Goal: Information Seeking & Learning: Learn about a topic

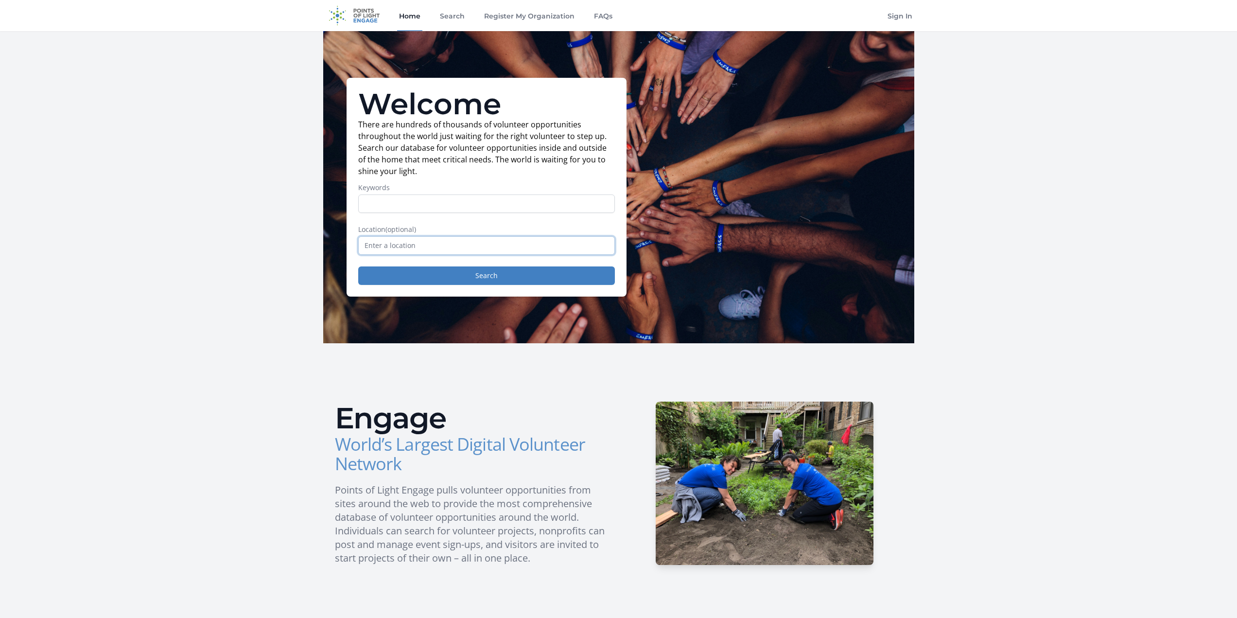
click at [455, 250] on input "text" at bounding box center [486, 245] width 257 height 18
type input "South Portland, ME, USA"
click at [425, 283] on button "Search" at bounding box center [486, 275] width 257 height 18
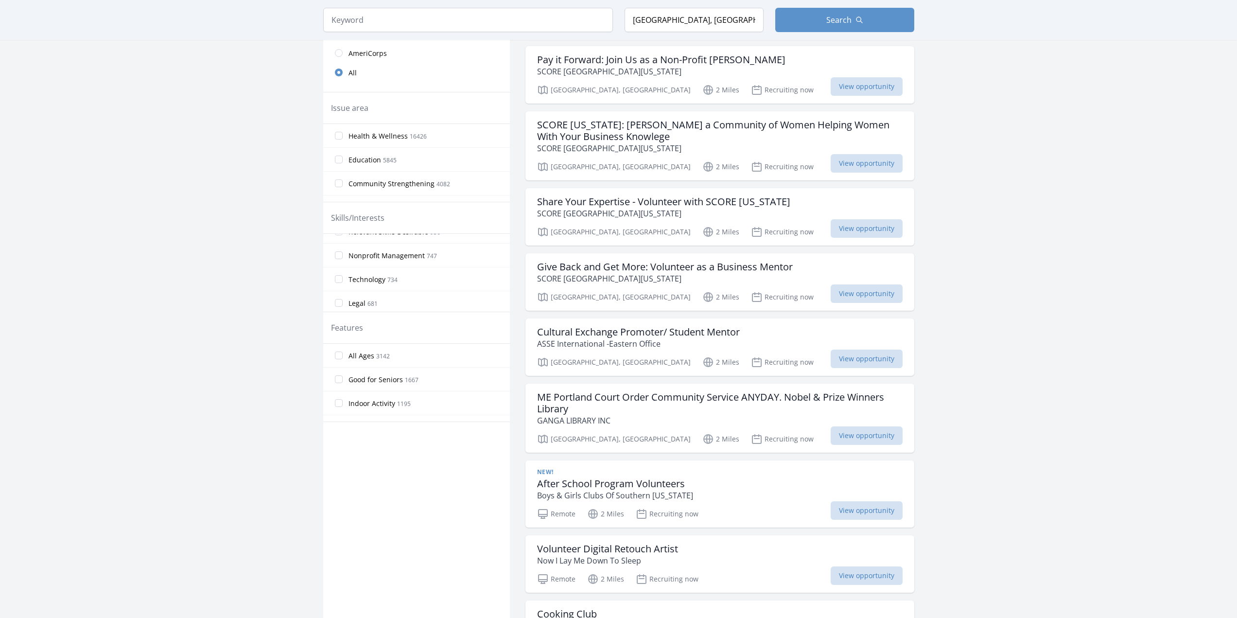
scroll to position [340, 0]
click at [339, 261] on input "Technology 734" at bounding box center [339, 263] width 8 height 8
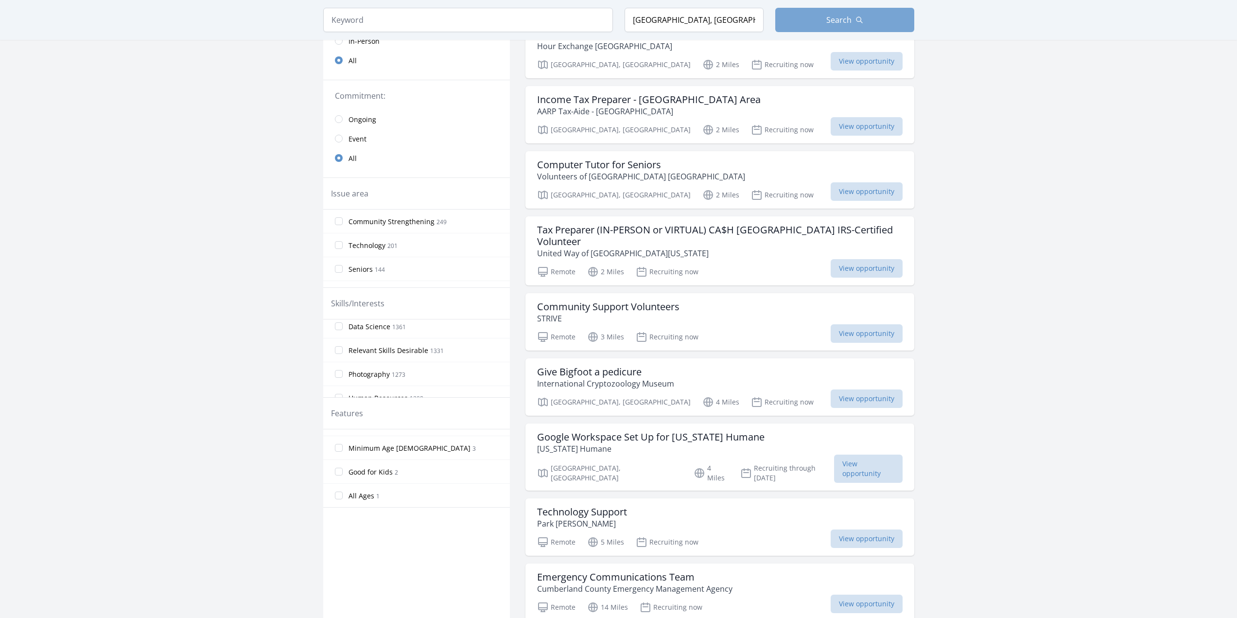
scroll to position [146, 0]
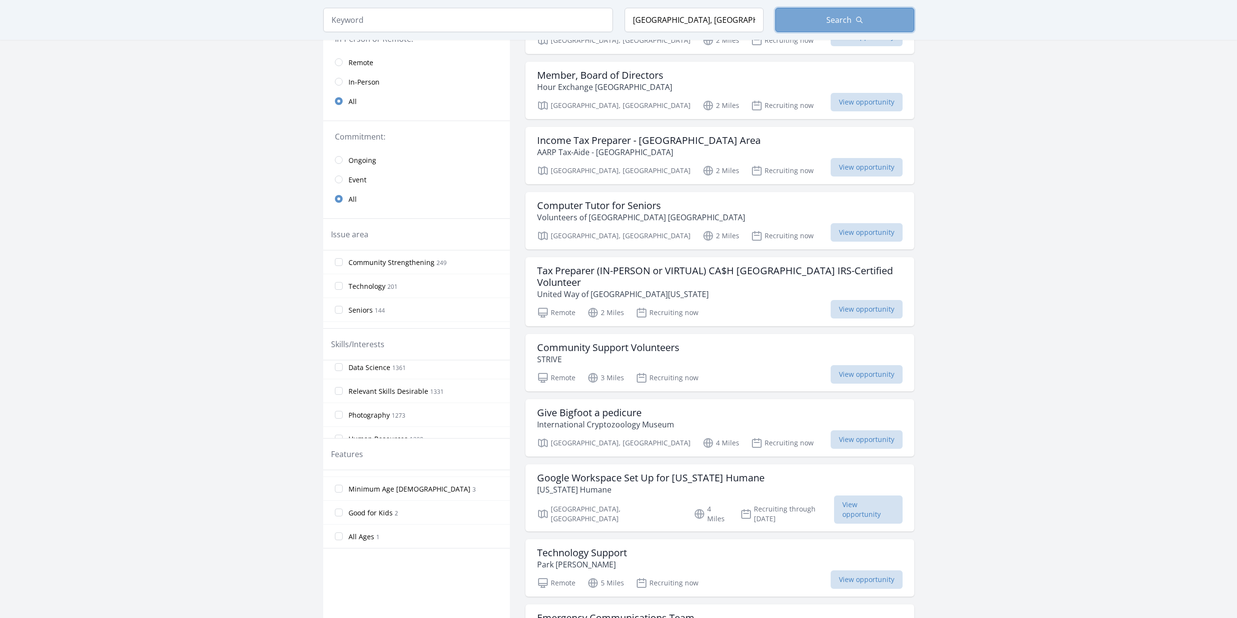
click at [818, 17] on button "Search" at bounding box center [844, 20] width 139 height 24
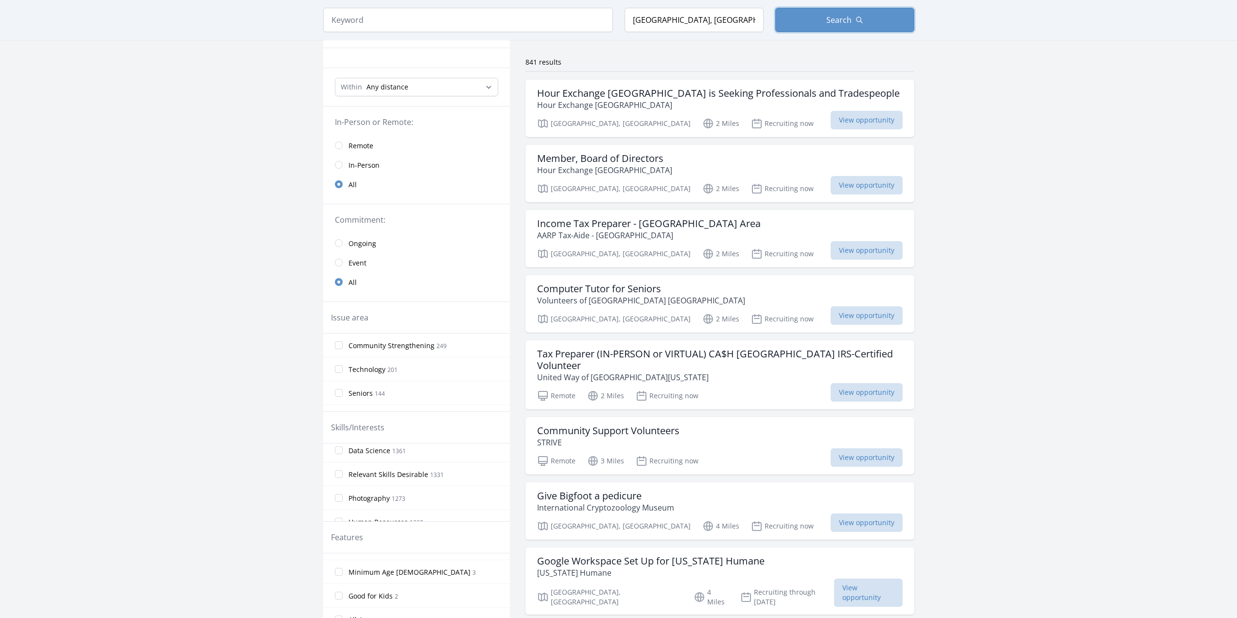
scroll to position [0, 0]
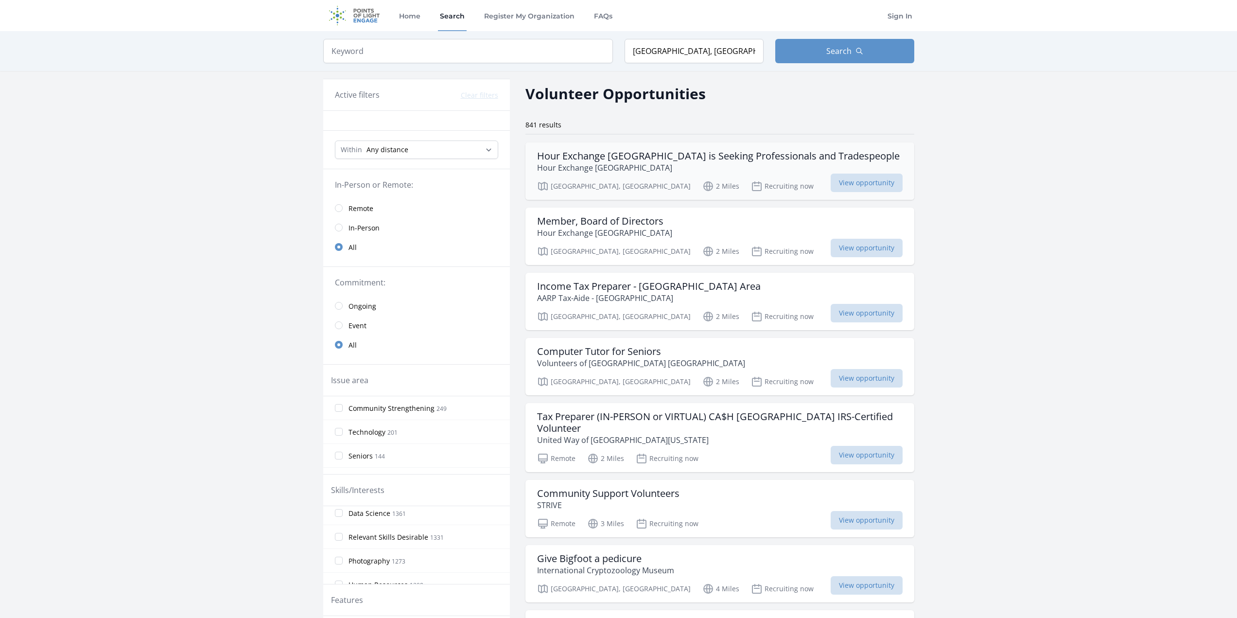
click at [582, 166] on p "Hour Exchange Portland" at bounding box center [718, 168] width 363 height 12
click at [708, 230] on div "Member, Board of Directors Hour Exchange Portland" at bounding box center [720, 226] width 366 height 23
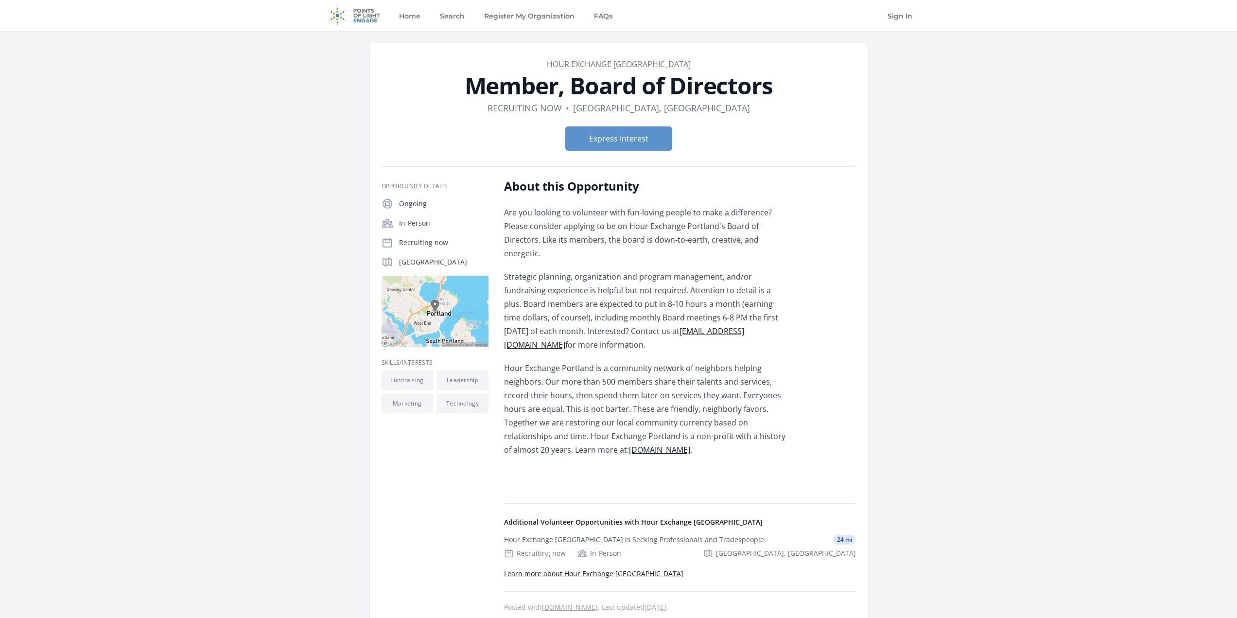
click at [643, 444] on link "hourexchangeportland.org" at bounding box center [659, 449] width 61 height 11
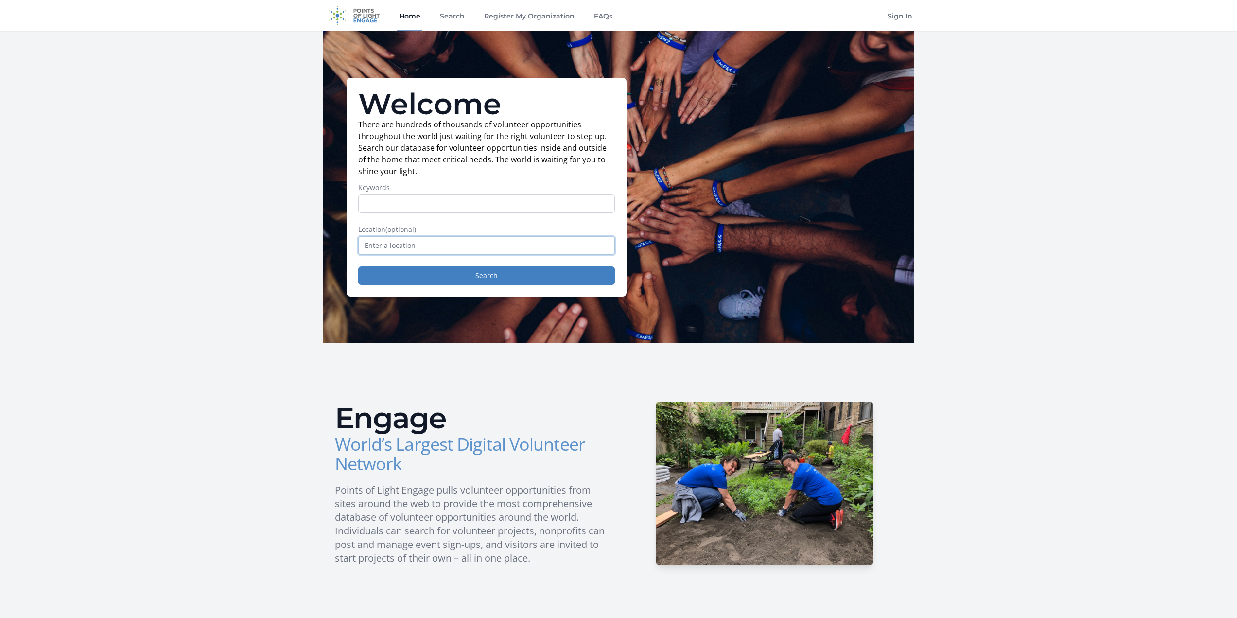
click at [473, 249] on input "text" at bounding box center [486, 245] width 257 height 18
type input "South Portland, Maine, USA"
click at [435, 268] on button "Search" at bounding box center [486, 275] width 257 height 18
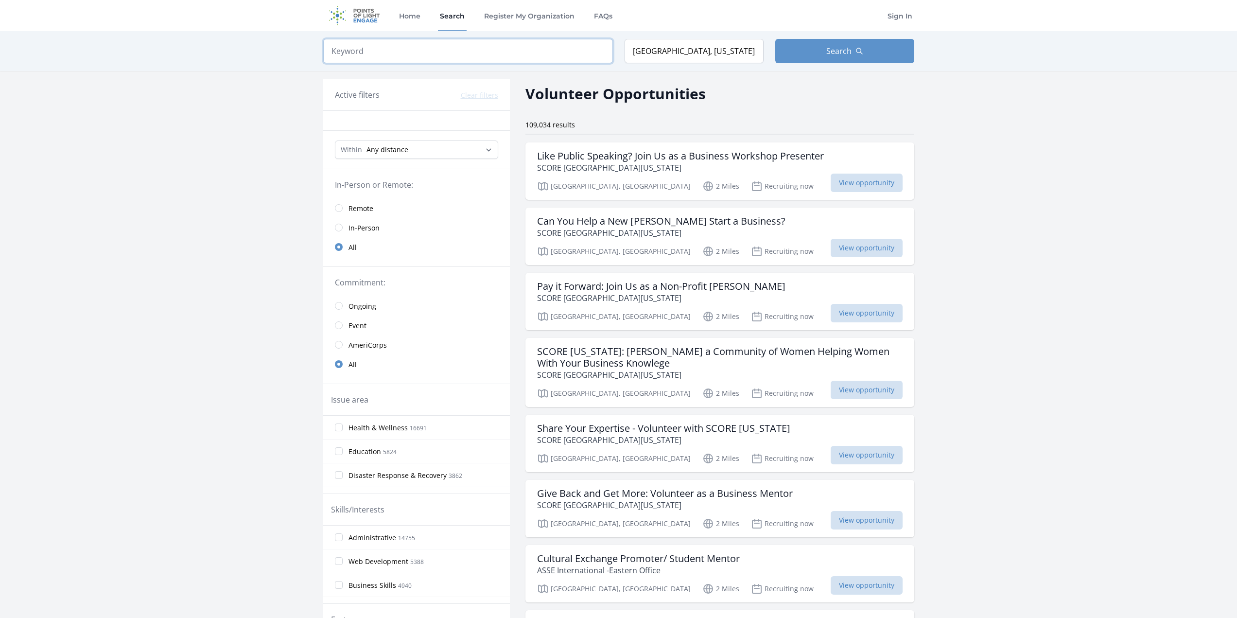
click at [486, 53] on input "search" at bounding box center [468, 51] width 290 height 24
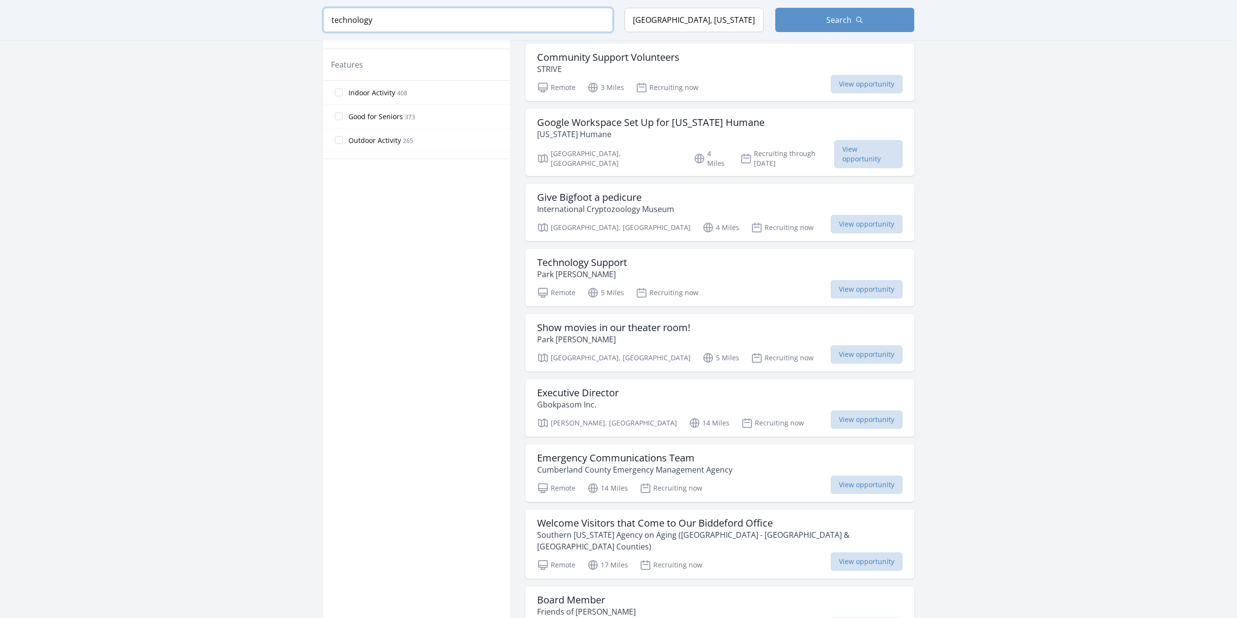
scroll to position [583, 0]
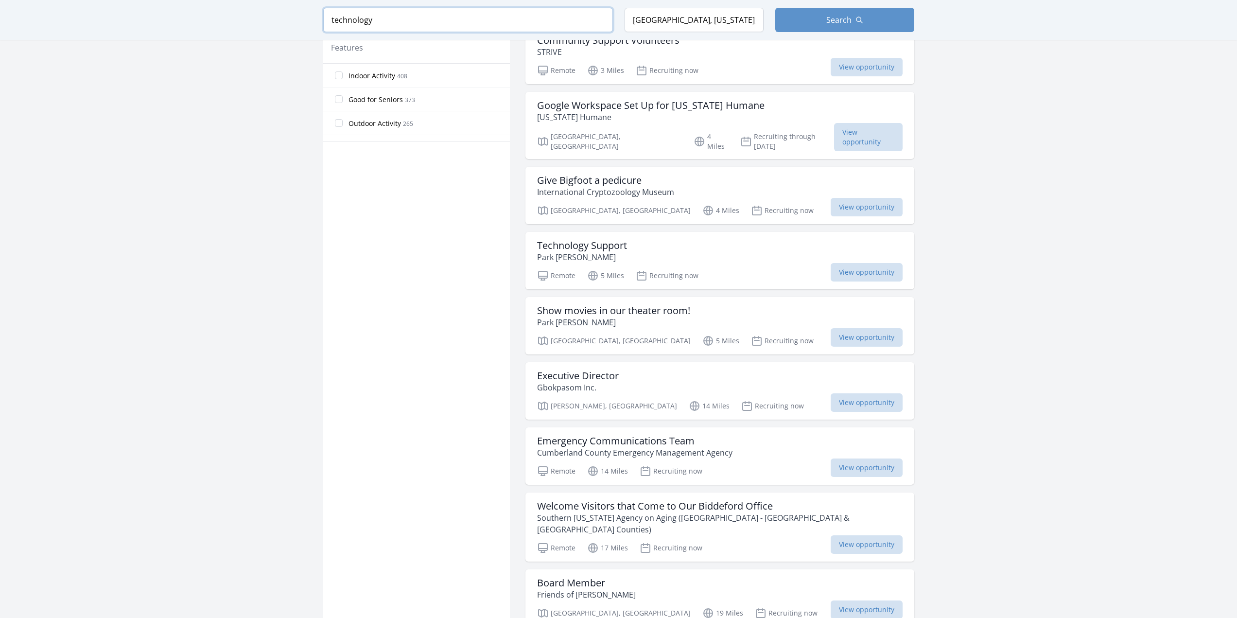
type input "technology"
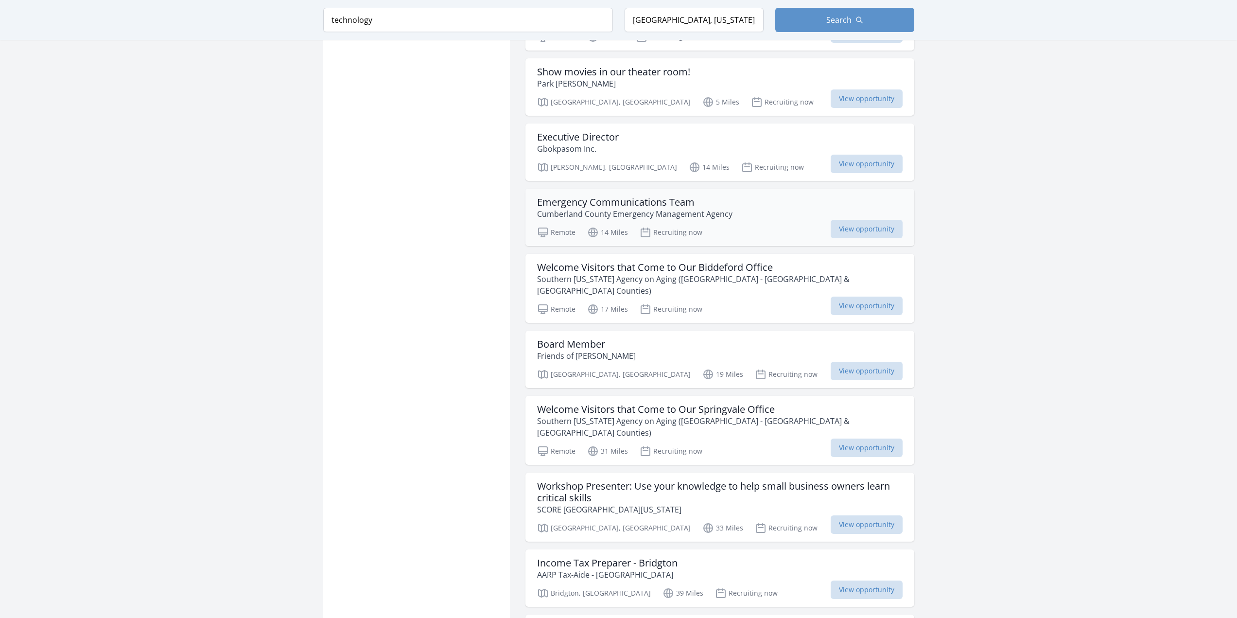
scroll to position [924, 0]
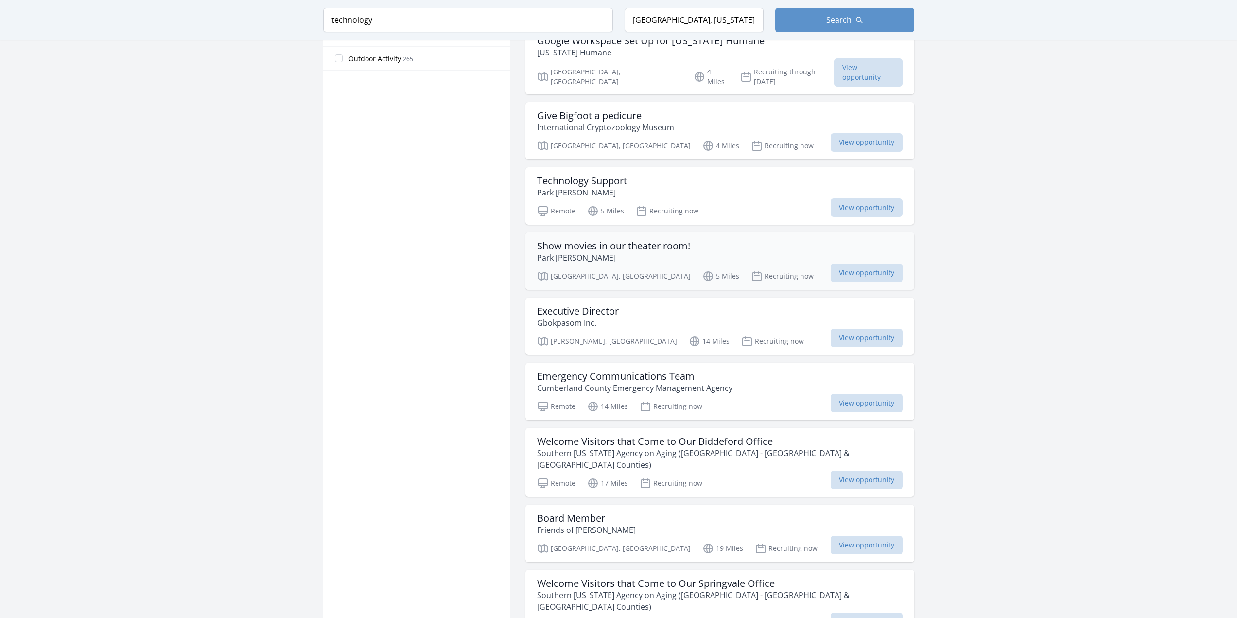
scroll to position [632, 0]
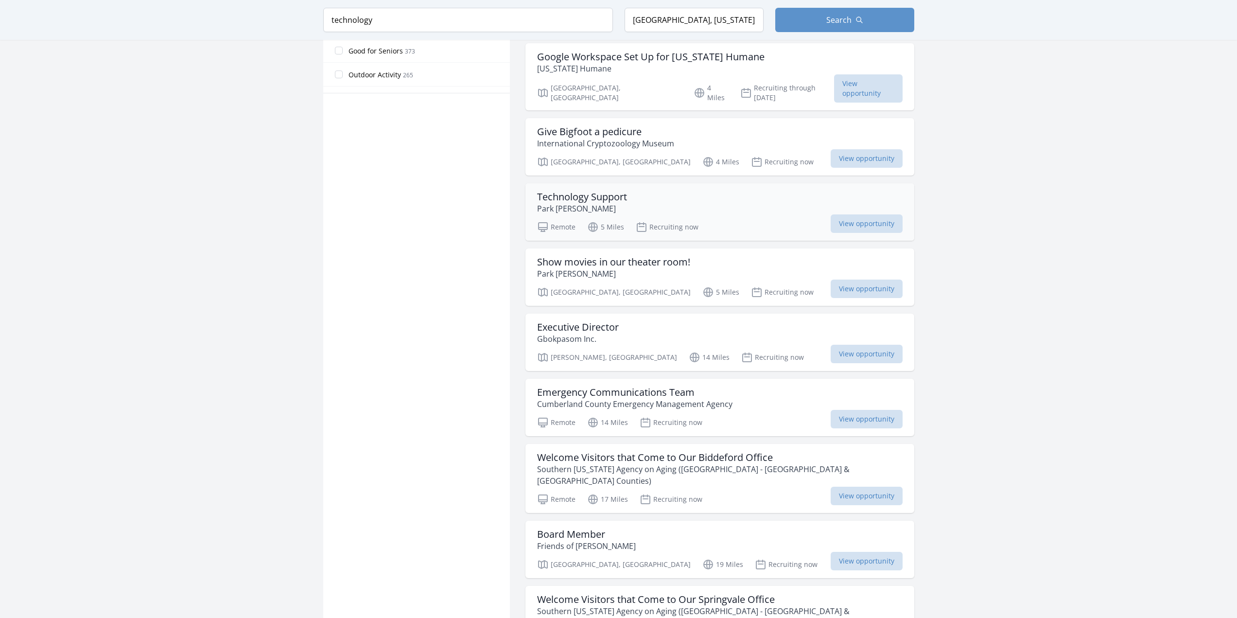
click at [624, 191] on h3 "Technology Support" at bounding box center [582, 197] width 90 height 12
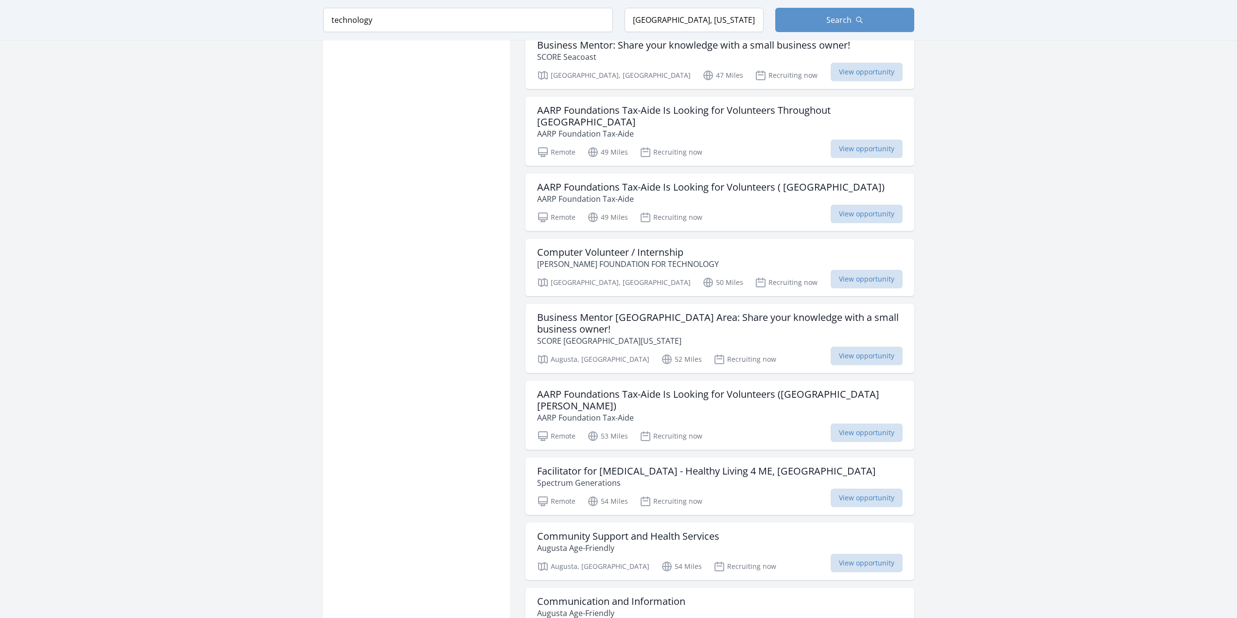
scroll to position [1750, 0]
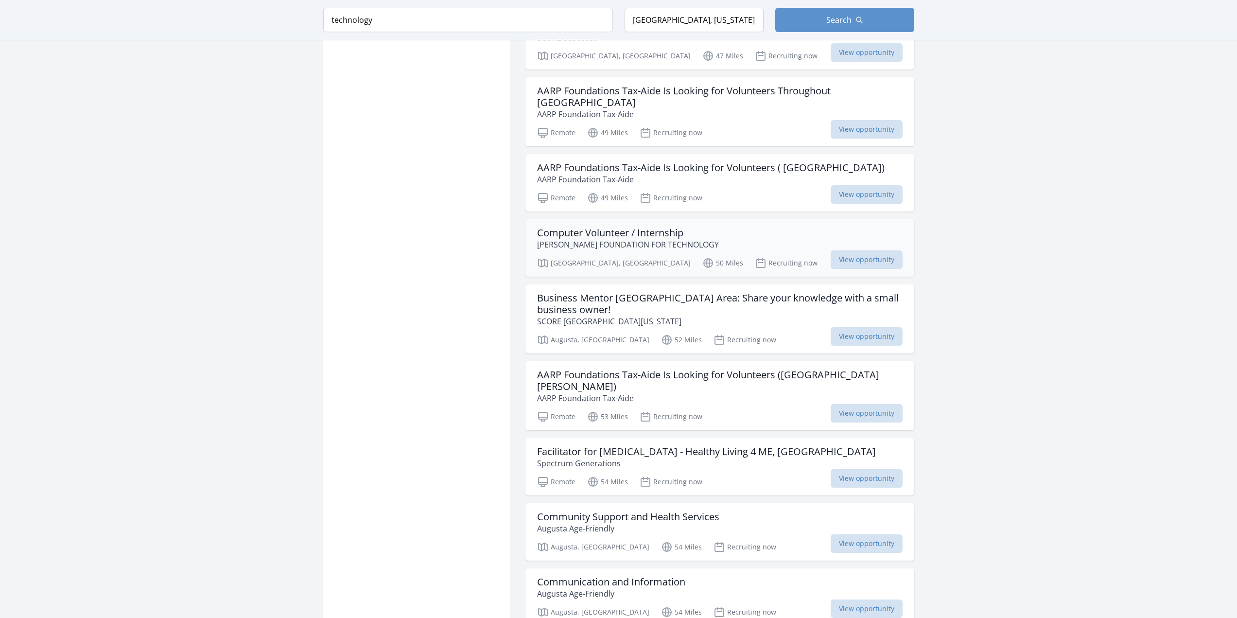
click at [573, 227] on h3 "Computer Volunteer / Internship" at bounding box center [628, 233] width 182 height 12
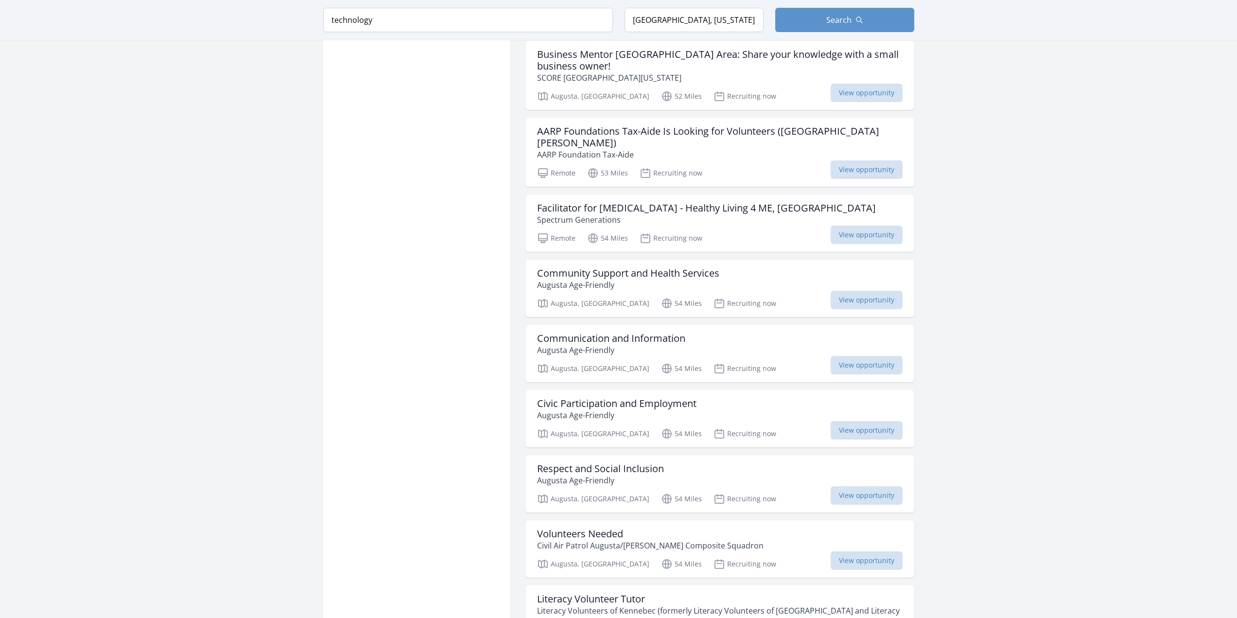
scroll to position [2041, 0]
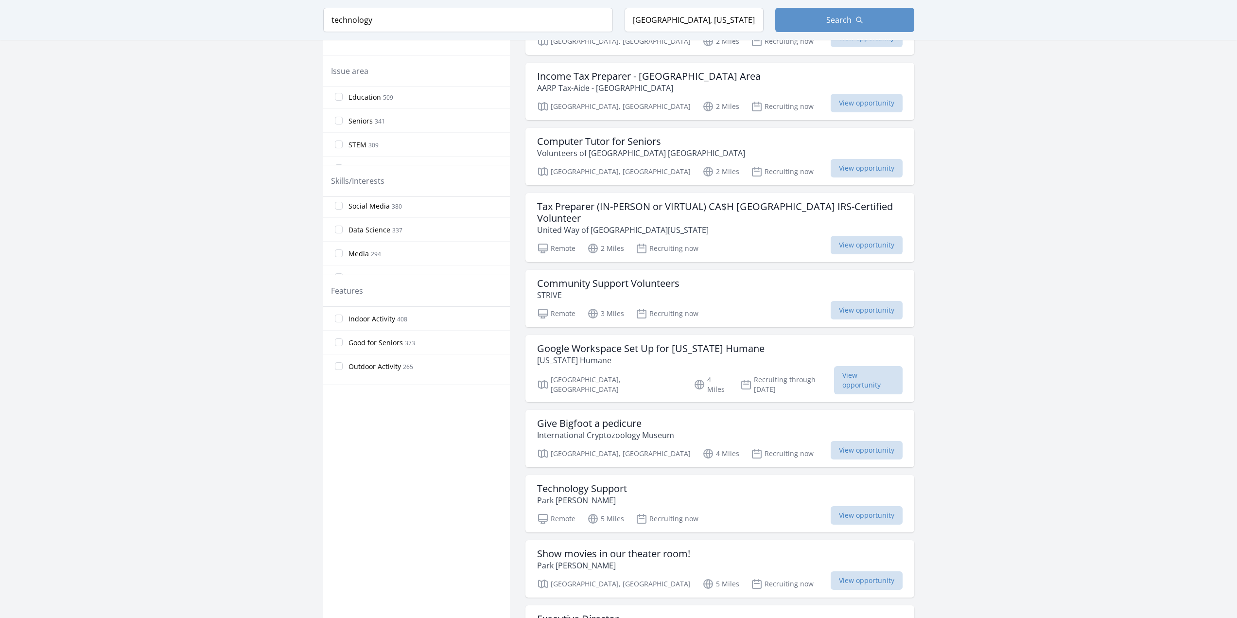
scroll to position [389, 0]
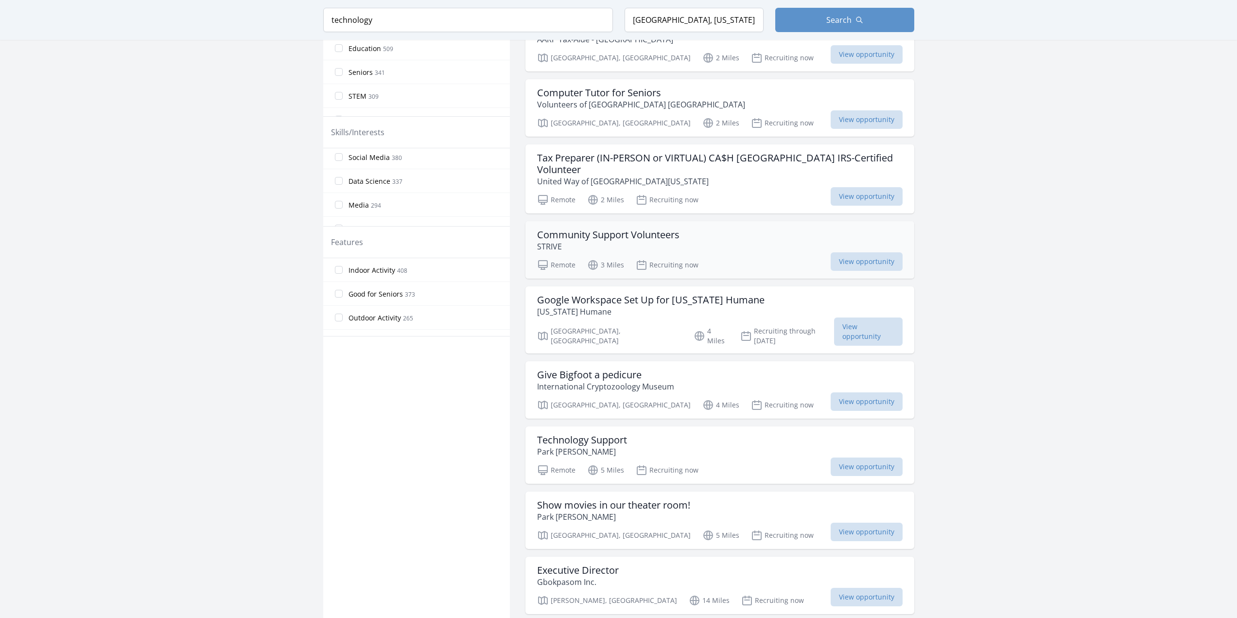
click at [598, 242] on p "STRIVE" at bounding box center [608, 247] width 142 height 12
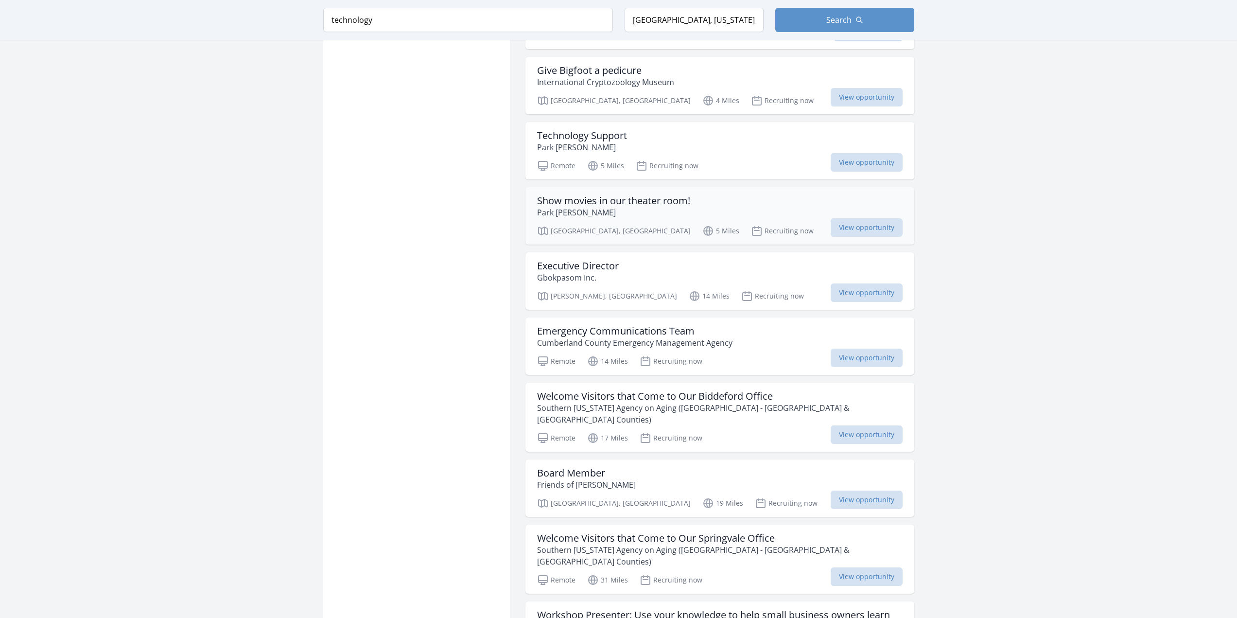
scroll to position [729, 0]
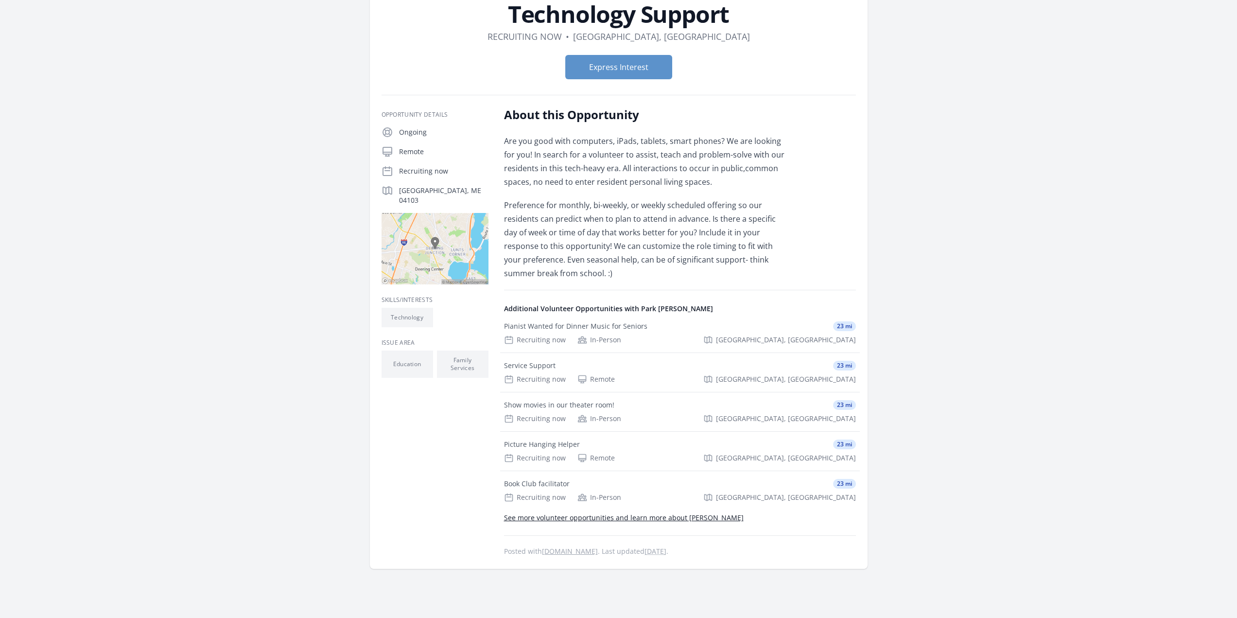
scroll to position [97, 0]
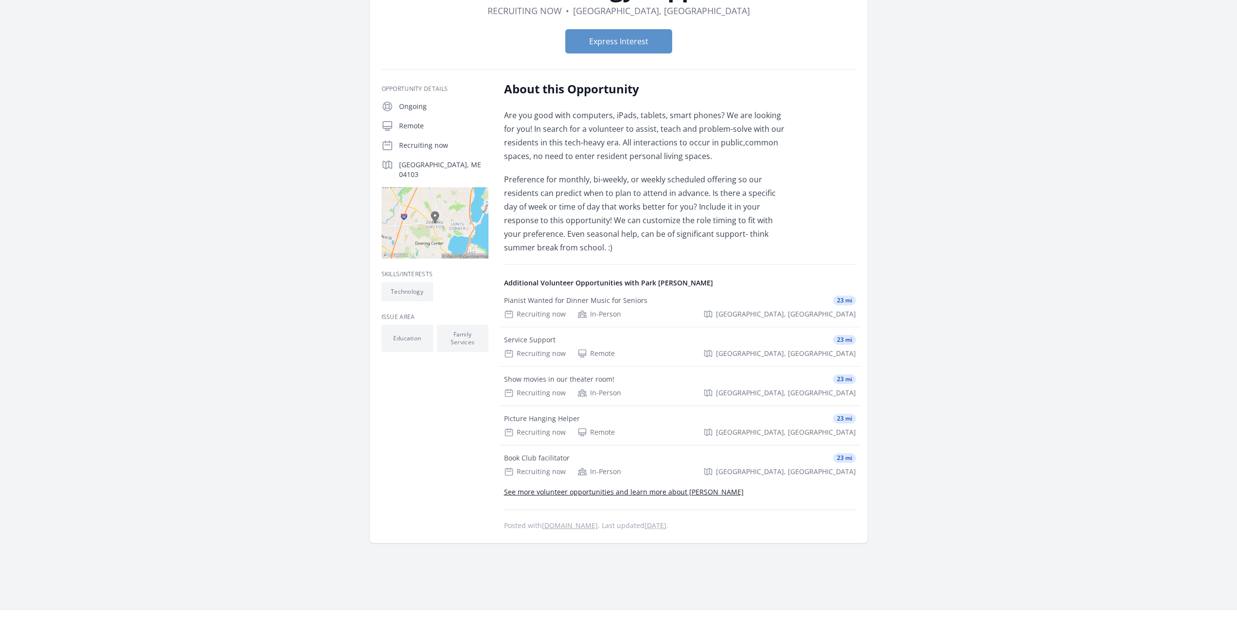
click at [571, 492] on link "See more volunteer opportunities and learn more about [PERSON_NAME]" at bounding box center [624, 491] width 240 height 9
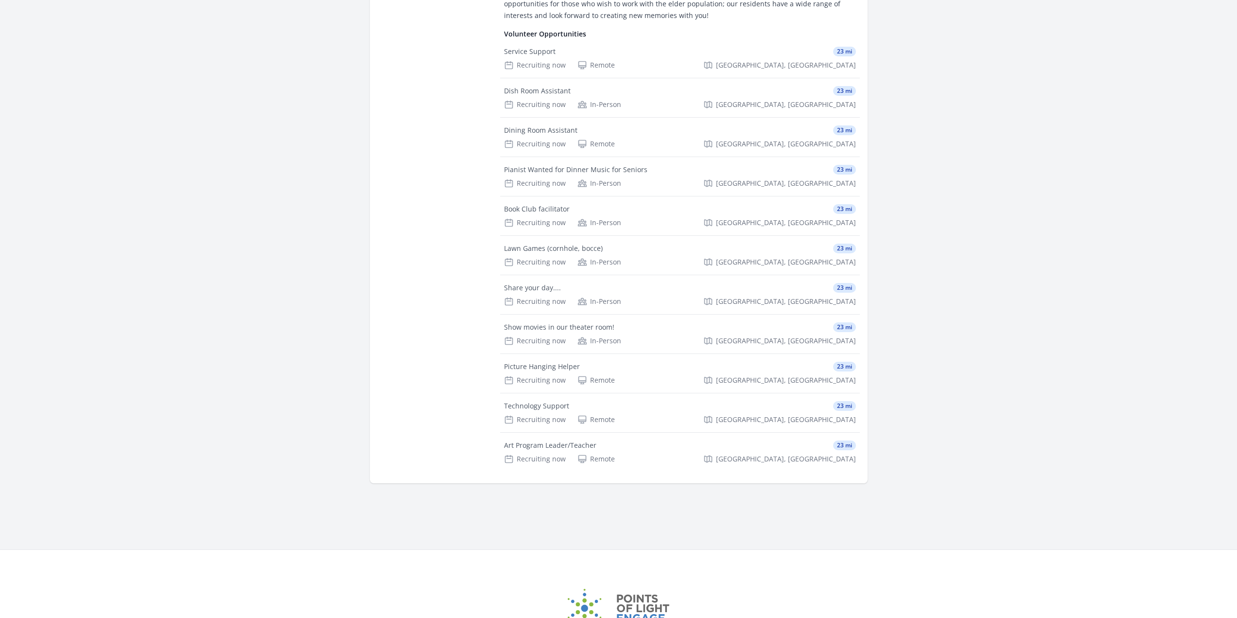
scroll to position [340, 0]
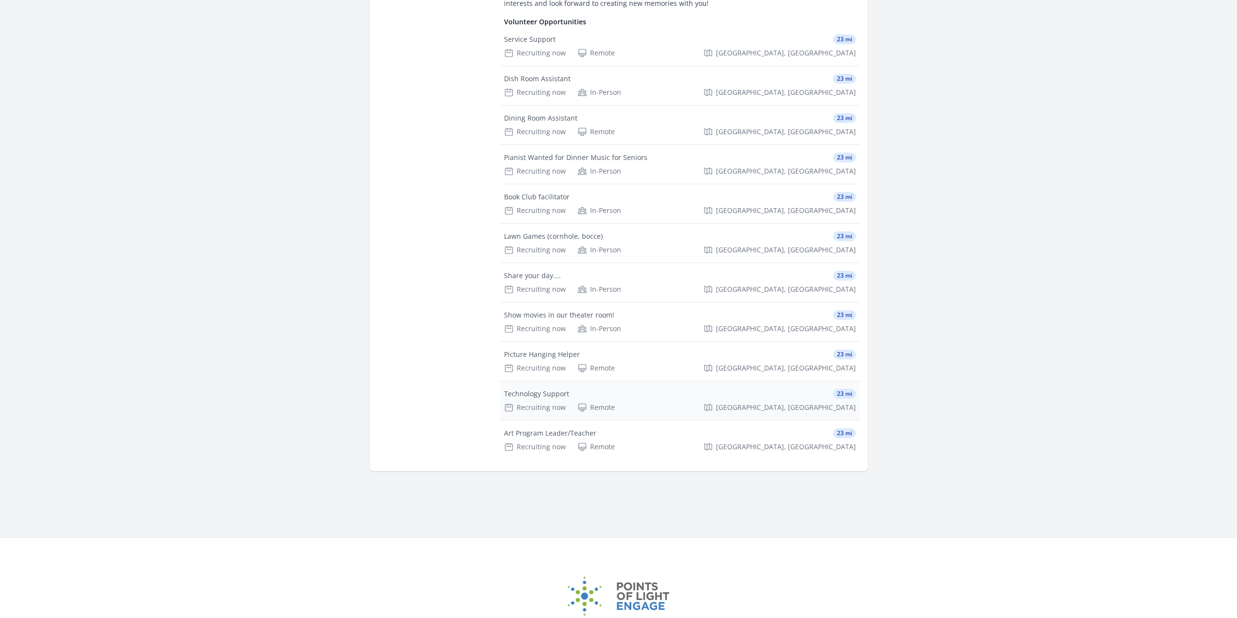
click at [590, 398] on div "Technology Support 23 mi" at bounding box center [680, 394] width 352 height 10
